Goal: Task Accomplishment & Management: Complete application form

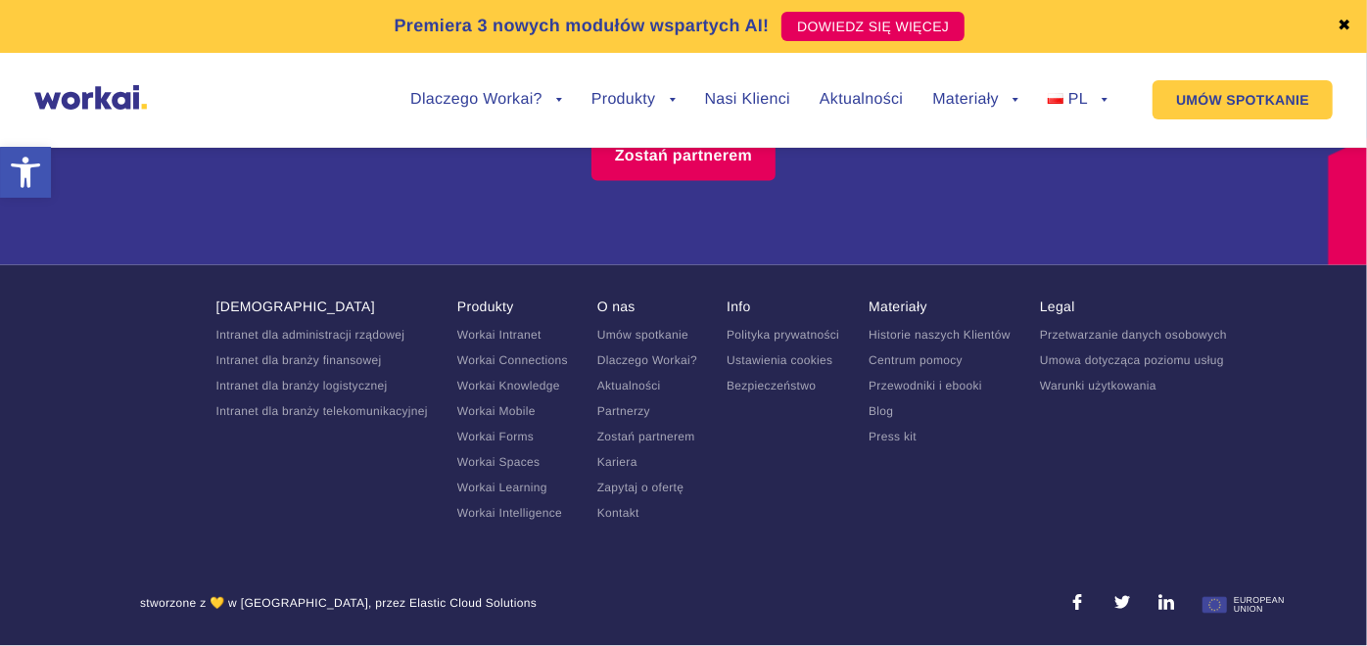
scroll to position [11401, 0]
click at [632, 470] on link "Kariera" at bounding box center [617, 463] width 40 height 14
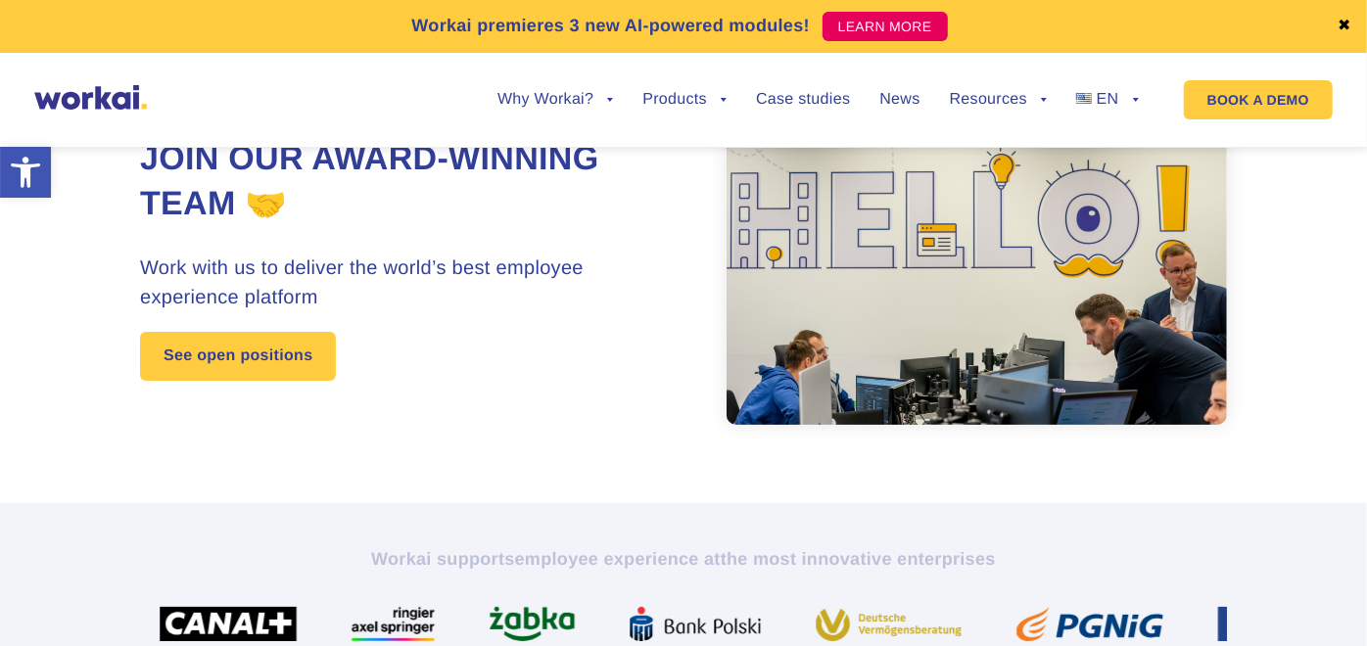
scroll to position [109, 0]
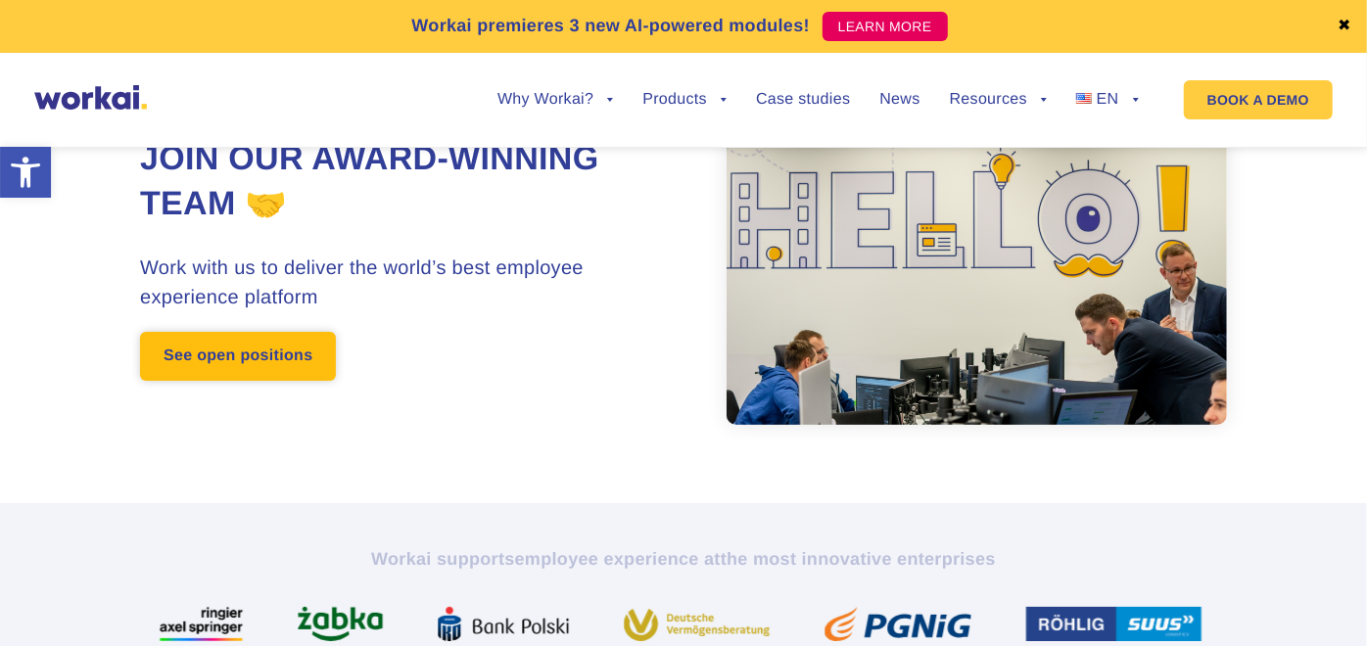
click at [262, 349] on link "See open positions" at bounding box center [238, 356] width 196 height 49
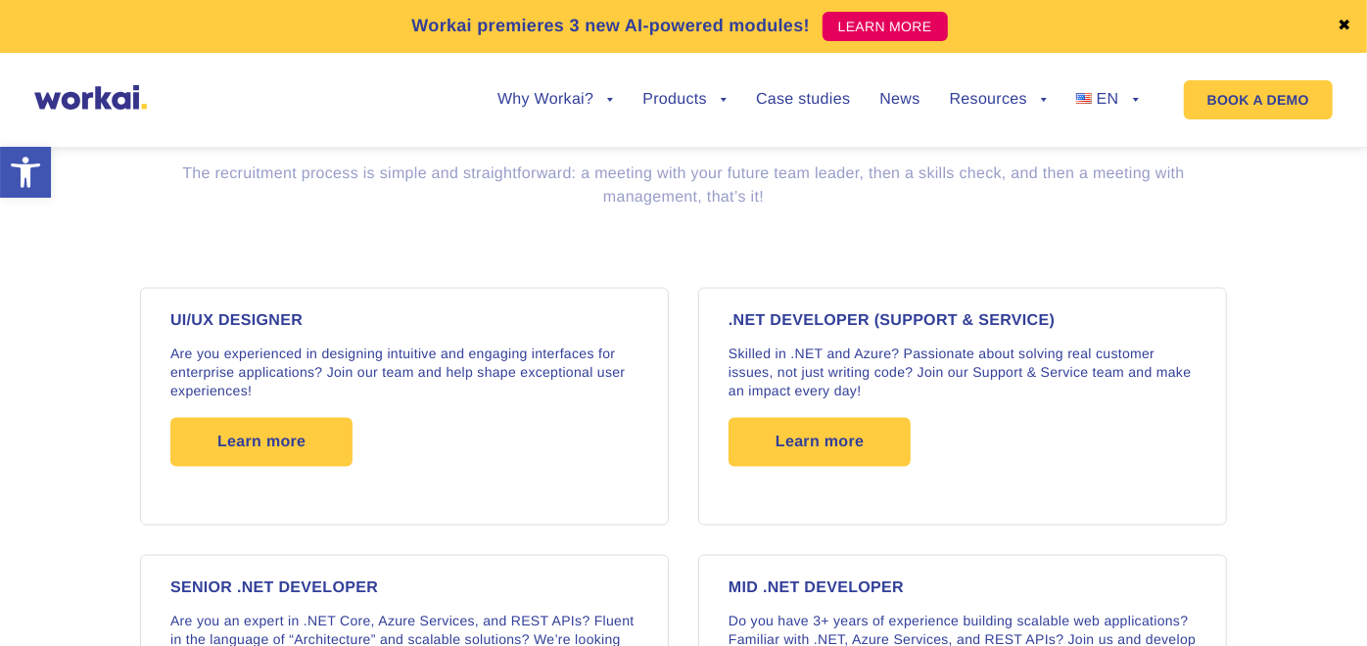
scroll to position [1564, 0]
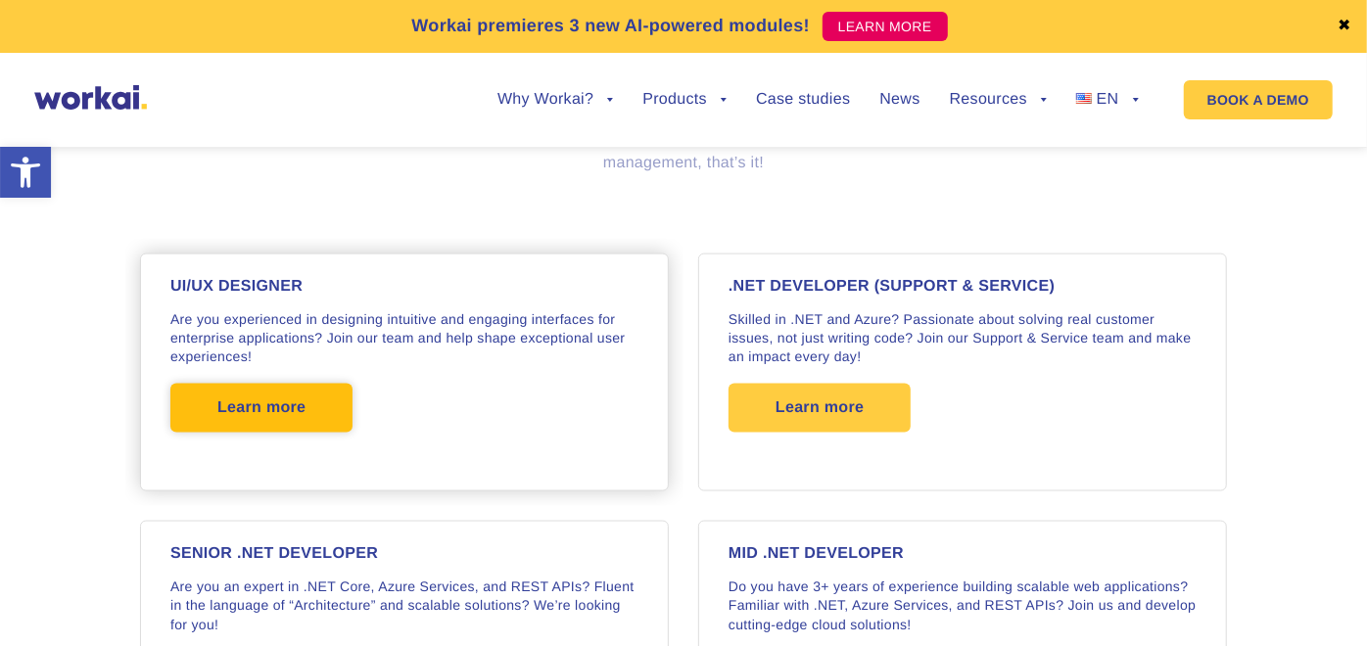
click at [259, 400] on span "Learn more" at bounding box center [261, 408] width 88 height 49
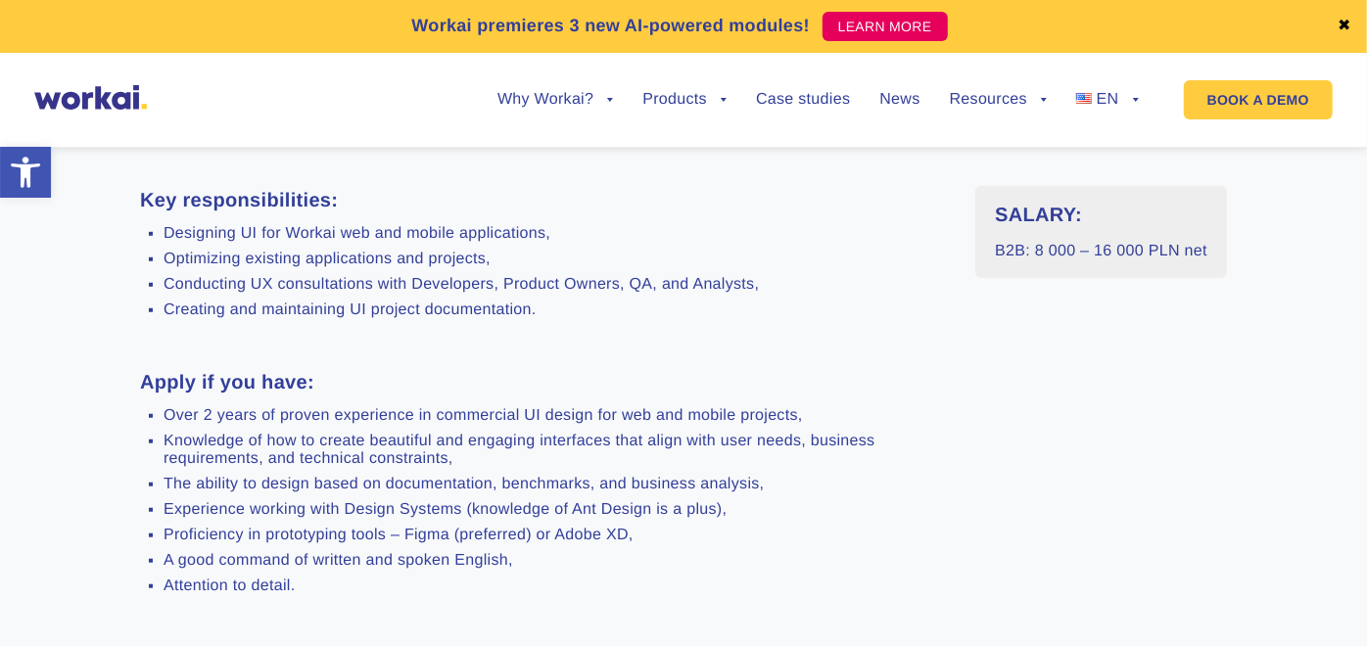
scroll to position [1196, 0]
